Goal: Task Accomplishment & Management: Manage account settings

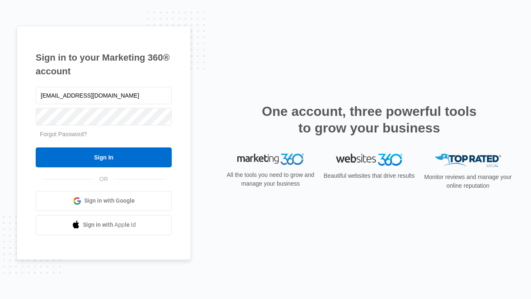
type input "dankie614@gmail.com"
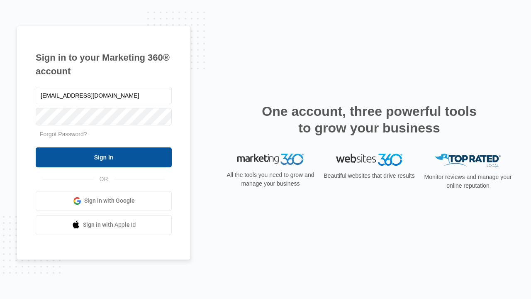
click at [104, 157] on input "Sign In" at bounding box center [104, 157] width 136 height 20
